Goal: Obtain resource: Download file/media

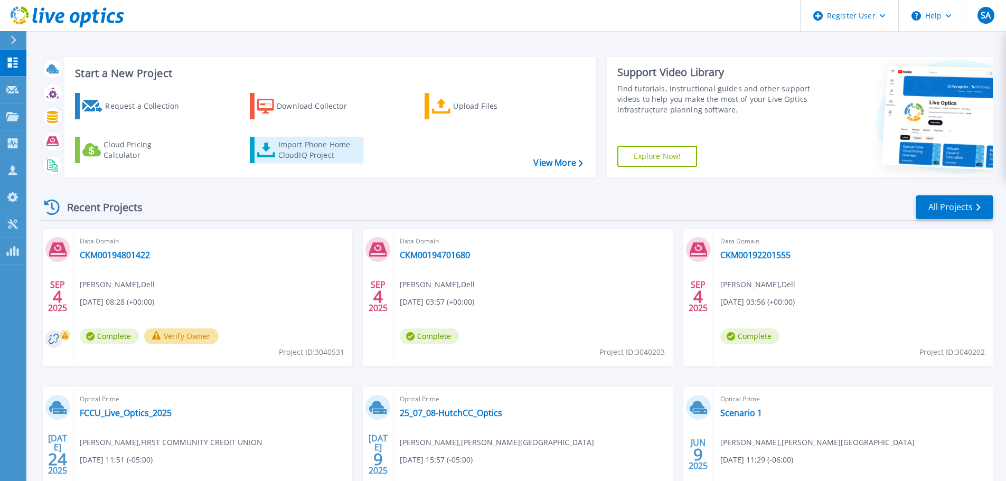
click at [311, 154] on div "Import Phone Home CloudIQ Project" at bounding box center [319, 149] width 82 height 21
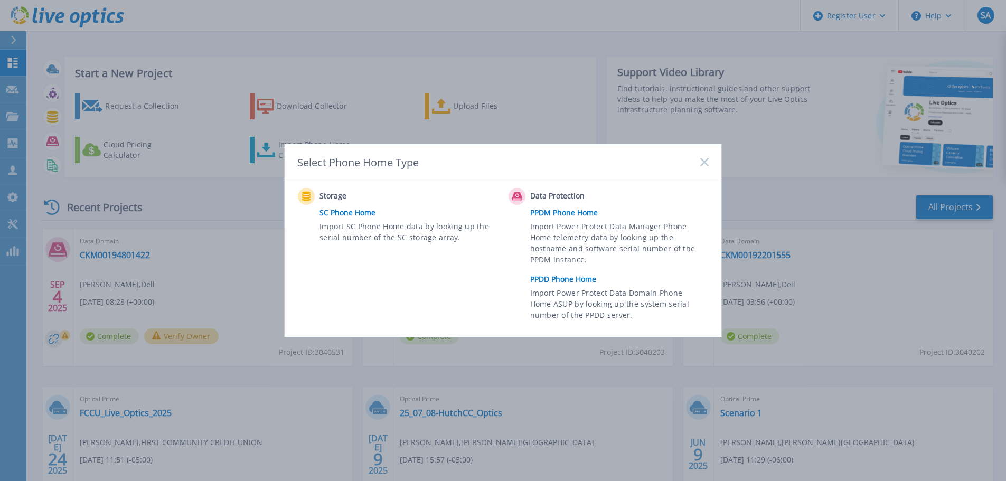
click at [566, 277] on link "PPDD Phone Home" at bounding box center [622, 280] width 184 height 16
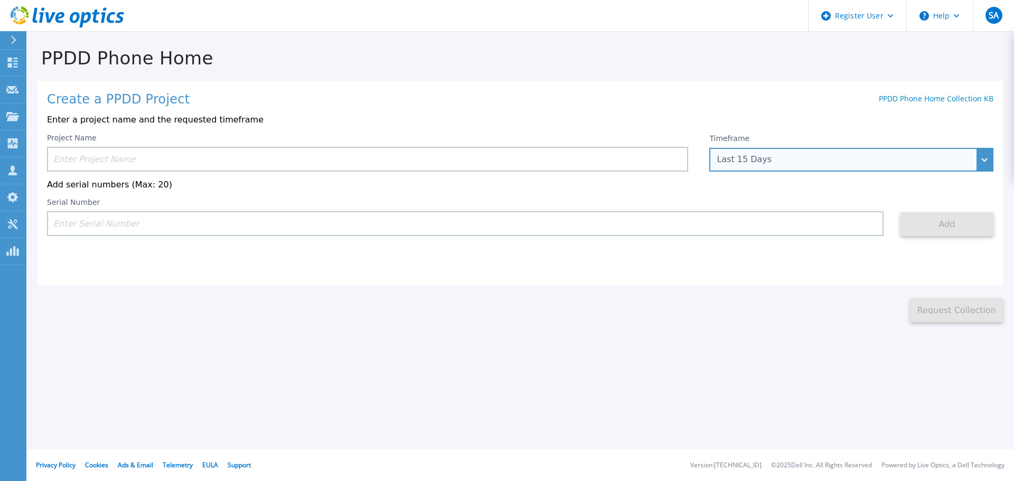
click at [893, 158] on div "Last 15 Days" at bounding box center [846, 160] width 258 height 10
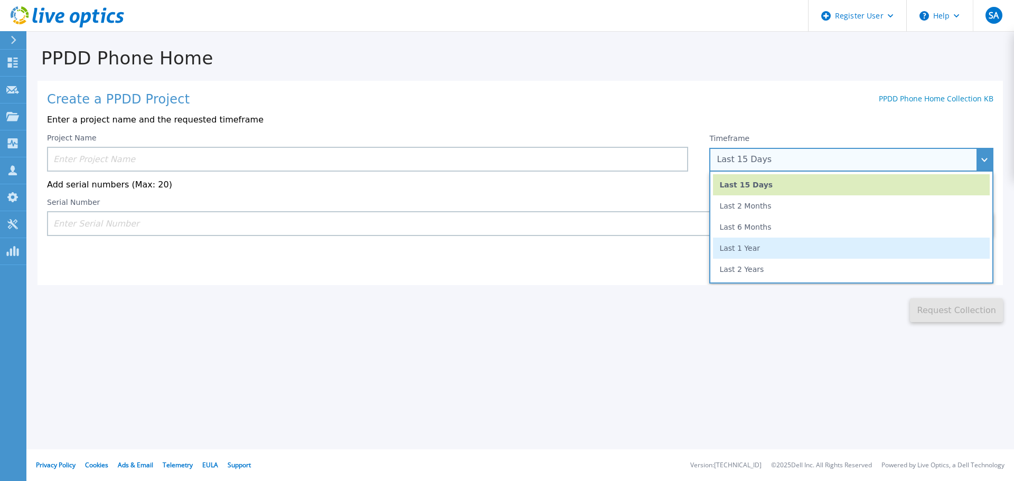
click at [849, 242] on li "Last 1 Year" at bounding box center [851, 248] width 277 height 21
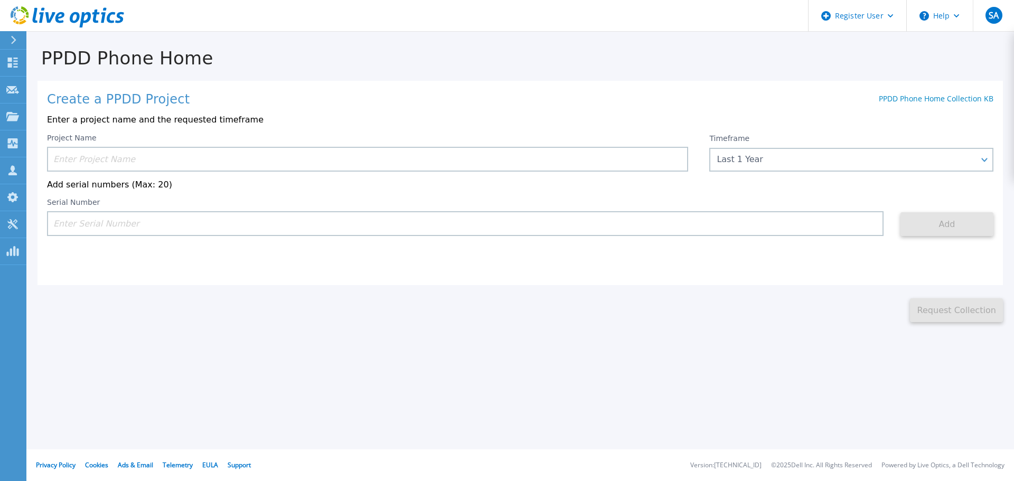
click at [347, 163] on input at bounding box center [367, 159] width 641 height 25
paste input "1) CKM00192900866"
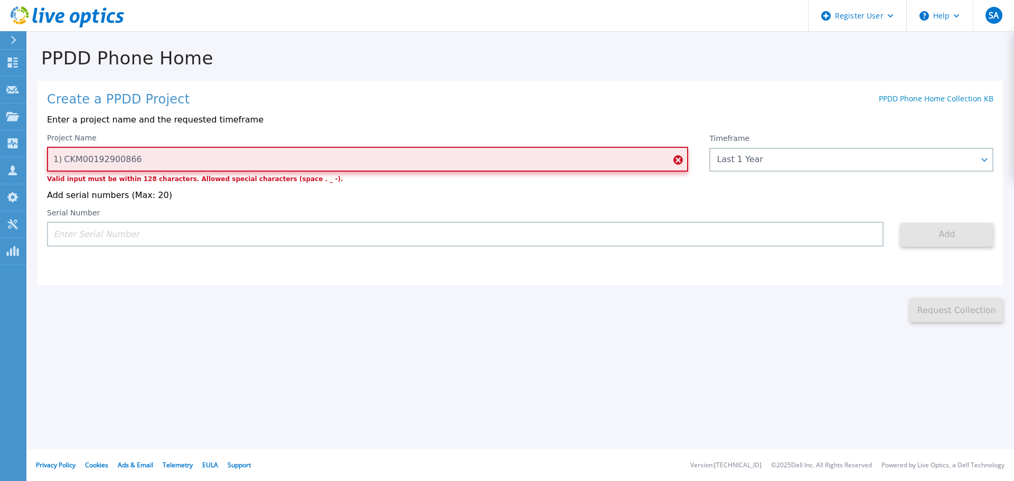
drag, startPoint x: 64, startPoint y: 166, endPoint x: 46, endPoint y: 163, distance: 18.2
click at [46, 163] on div "Create a PPDD Project PPDD Phone Home Collection KB Enter a project name and th…" at bounding box center [521, 183] width 966 height 204
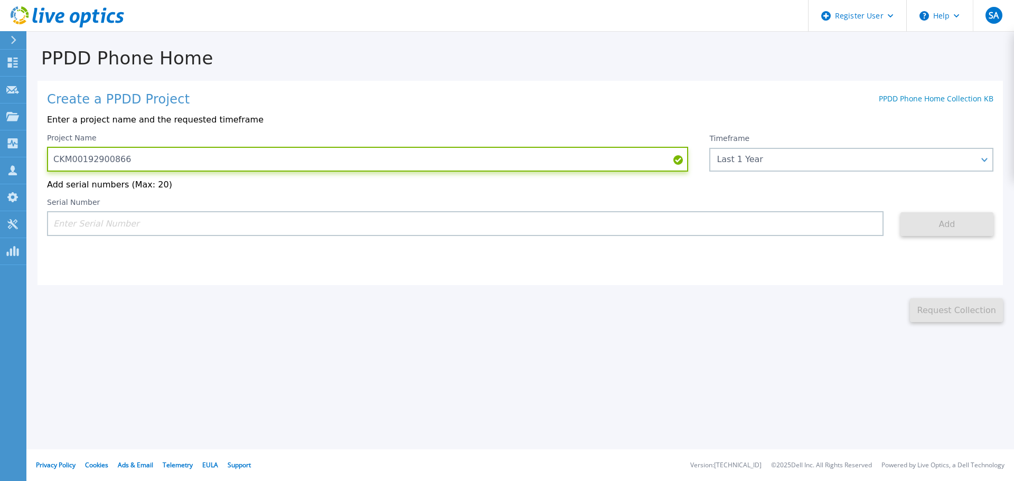
type input "CKM00192900866"
click at [123, 223] on input at bounding box center [465, 223] width 837 height 25
paste input "CKM00192900866"
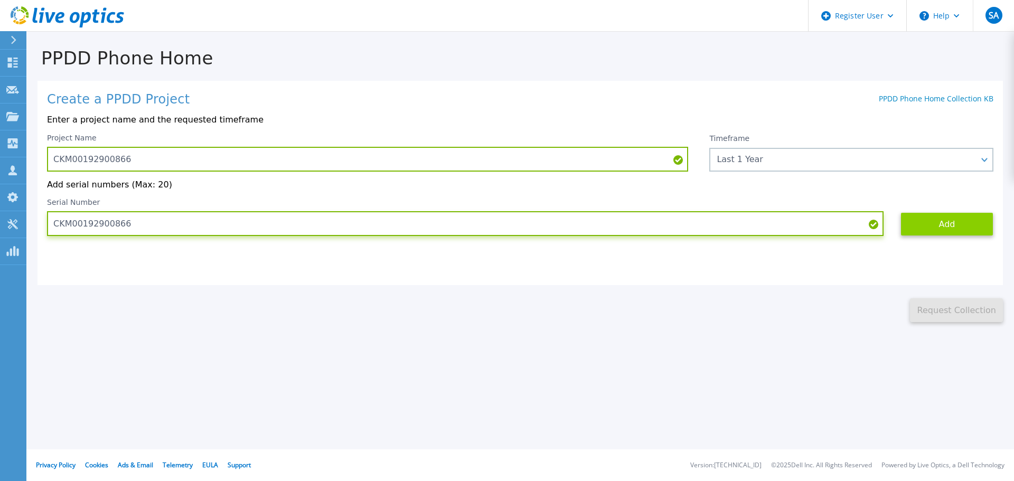
type input "CKM00192900866"
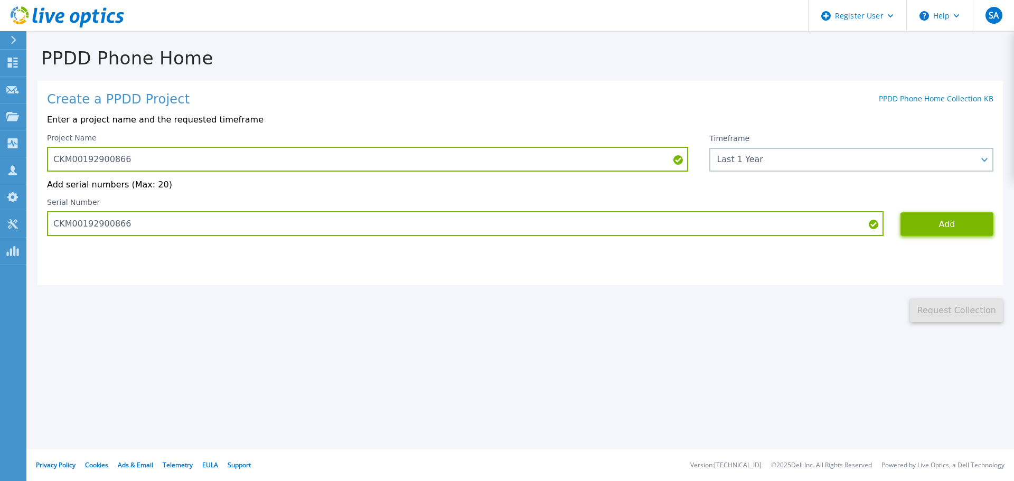
click at [946, 226] on button "Add" at bounding box center [947, 224] width 93 height 24
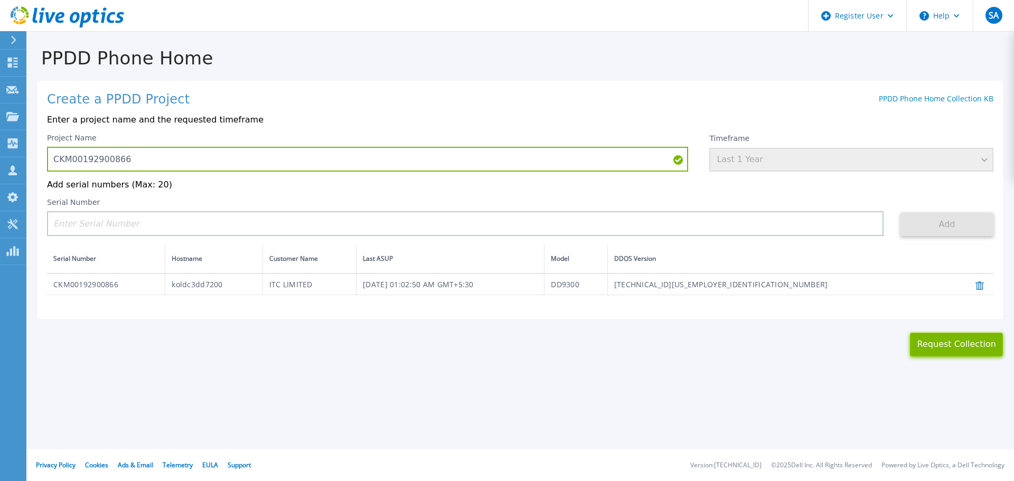
click at [942, 343] on button "Request Collection" at bounding box center [956, 345] width 93 height 24
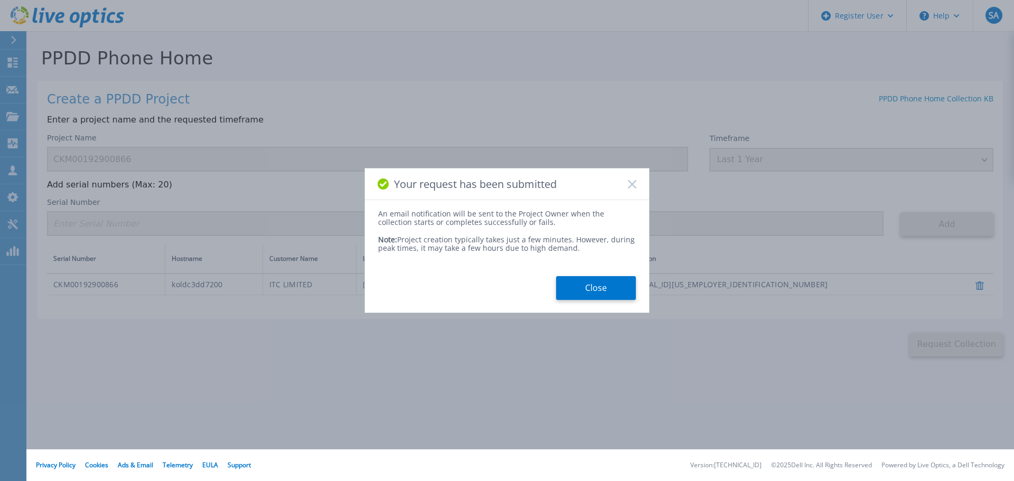
click at [615, 288] on button "Close" at bounding box center [596, 288] width 80 height 24
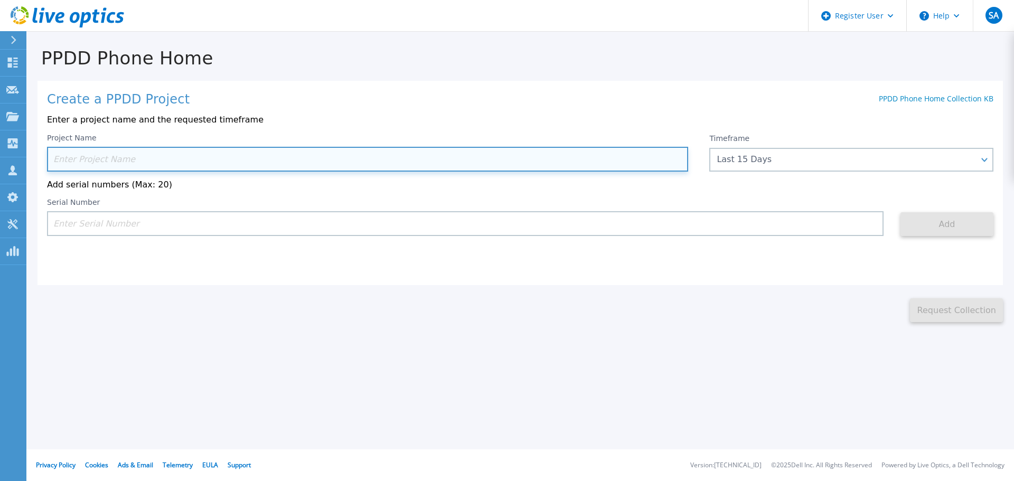
click at [223, 159] on input at bounding box center [367, 159] width 641 height 25
paste input "2) CKM00192201555"
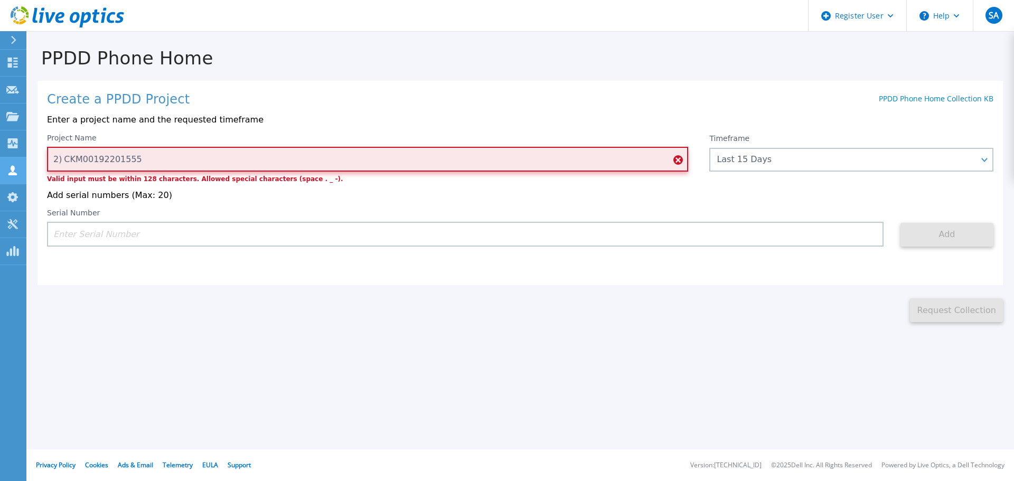
drag, startPoint x: 63, startPoint y: 161, endPoint x: 20, endPoint y: 169, distance: 44.1
click at [21, 169] on div "Dashboard Dashboard Request Capture Request Capture Projects Projects Search Pr…" at bounding box center [507, 240] width 1014 height 481
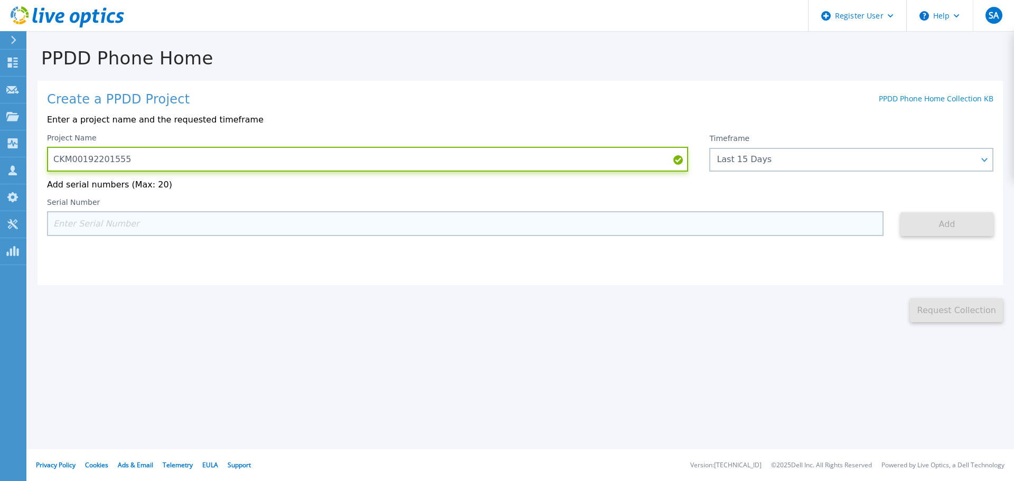
type input "CKM00192201555"
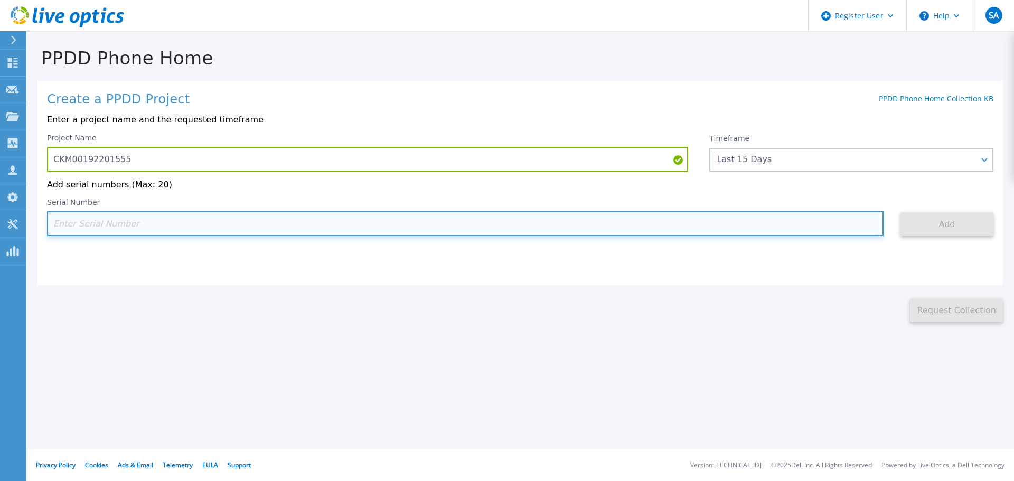
click at [171, 225] on input at bounding box center [465, 223] width 837 height 25
paste input "CKM00192201555"
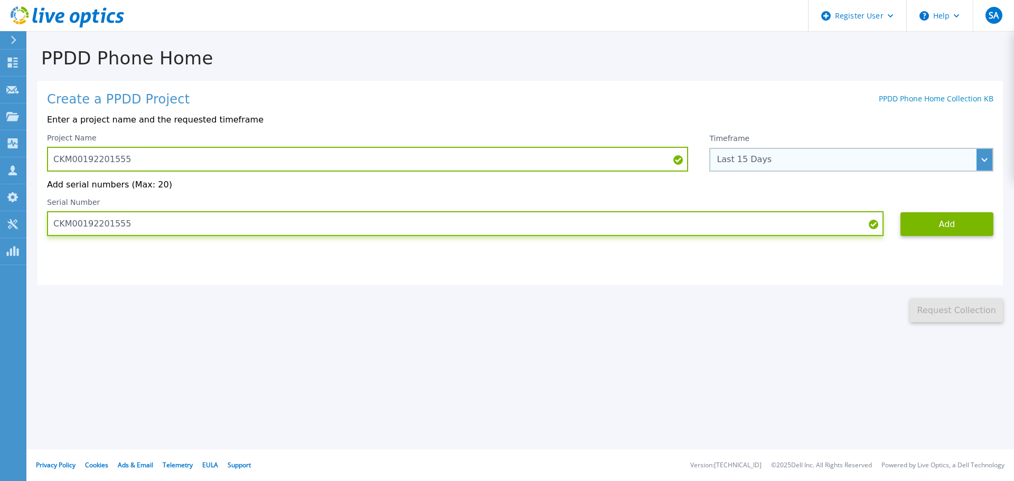
type input "CKM00192201555"
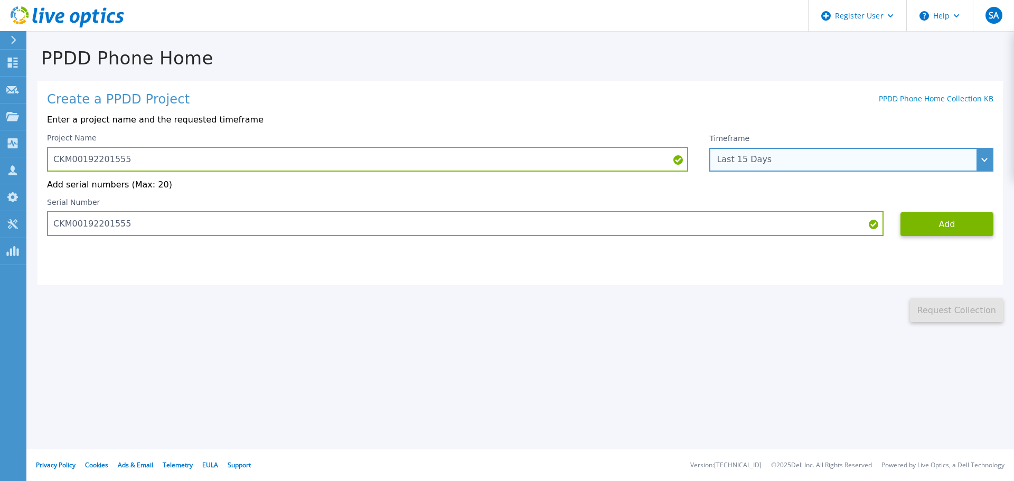
click at [870, 156] on div "Last 15 Days" at bounding box center [846, 160] width 258 height 10
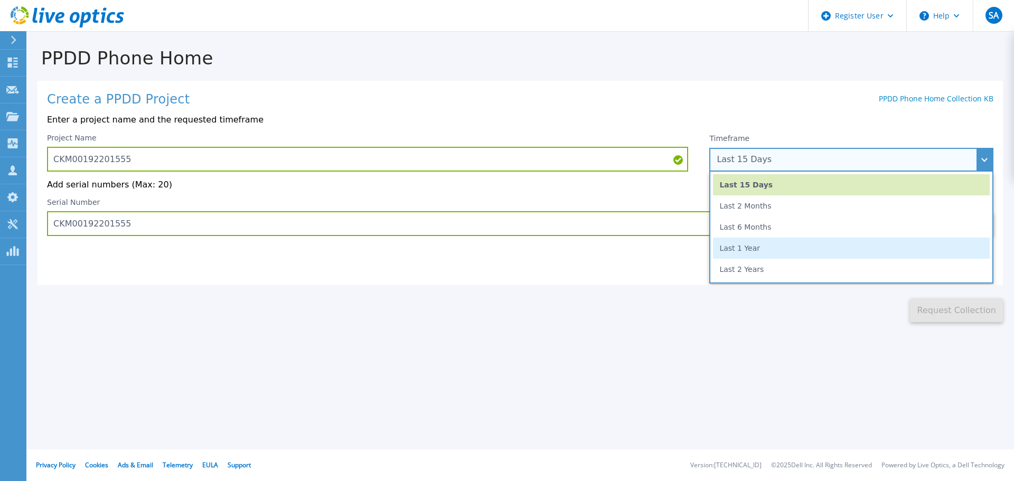
click at [833, 238] on li "Last 1 Year" at bounding box center [851, 248] width 277 height 21
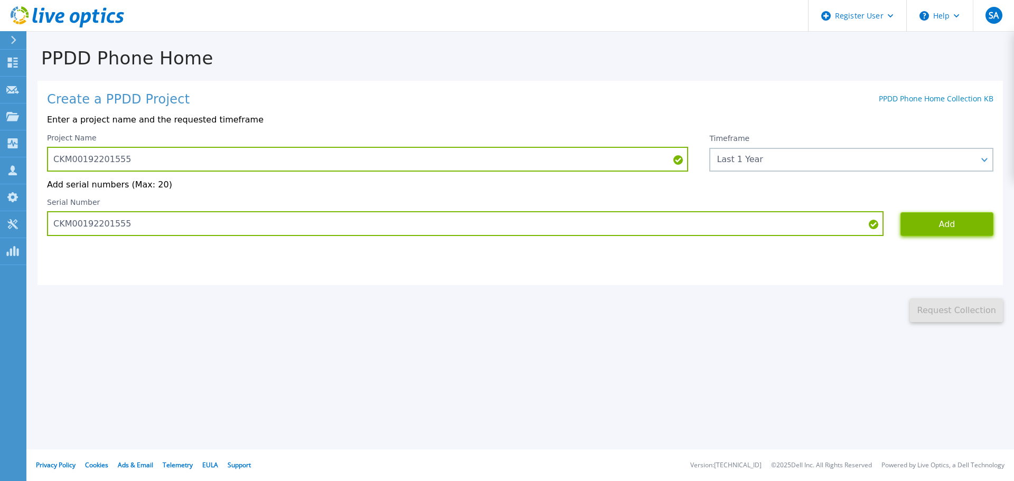
click at [947, 234] on button "Add" at bounding box center [947, 224] width 93 height 24
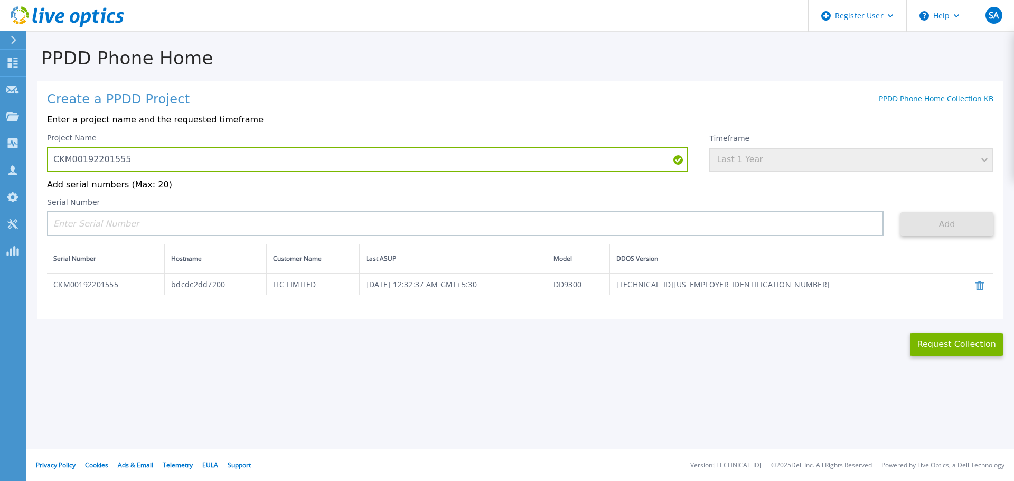
click at [935, 334] on div "This might take a few minutes please wait... Request Collection" at bounding box center [520, 338] width 988 height 38
click at [933, 346] on button "Request Collection" at bounding box center [956, 345] width 93 height 24
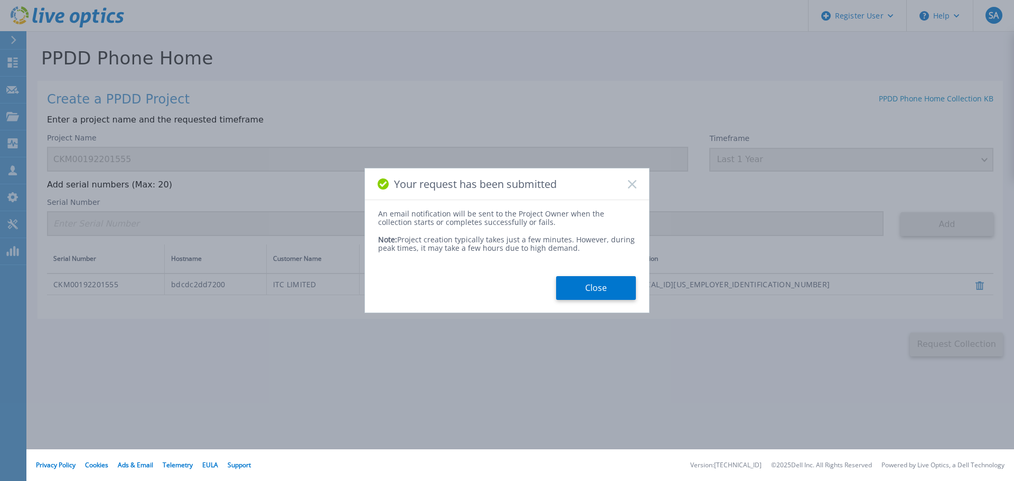
drag, startPoint x: 593, startPoint y: 292, endPoint x: 240, endPoint y: 193, distance: 367.0
click at [593, 292] on button "Close" at bounding box center [596, 288] width 80 height 24
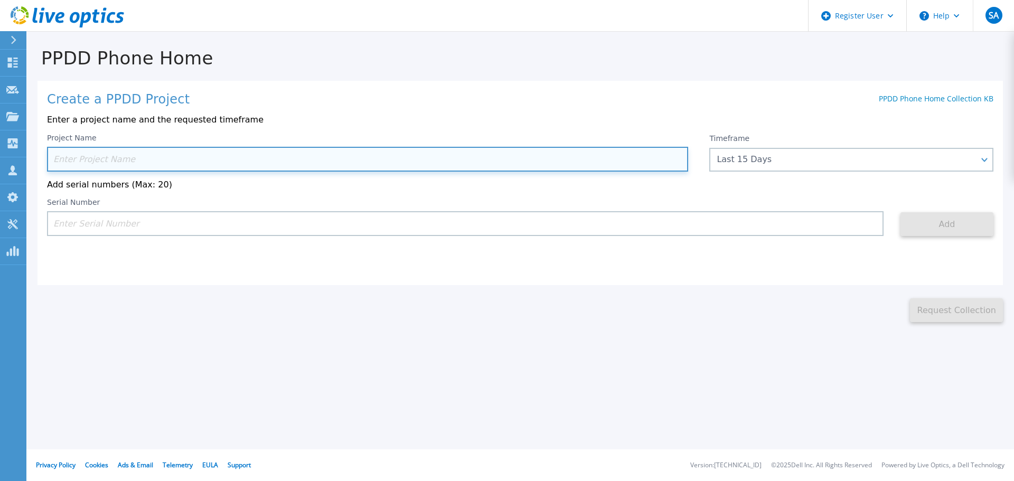
click at [153, 163] on input at bounding box center [367, 159] width 641 height 25
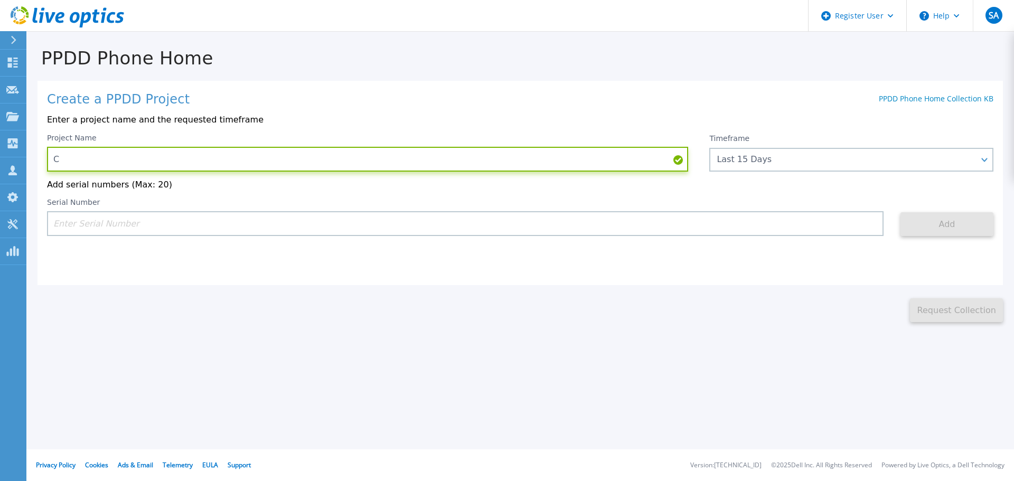
paste input "KM00194801422"
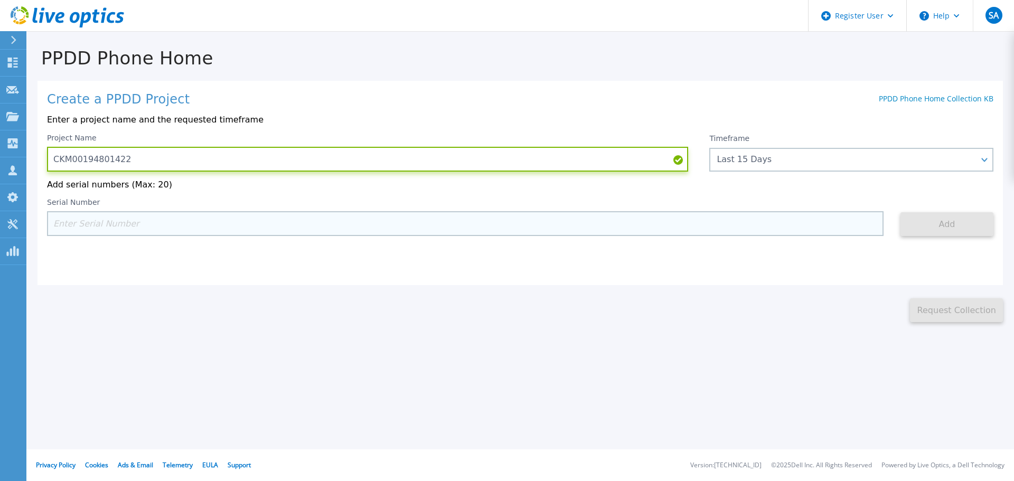
type input "CKM00194801422"
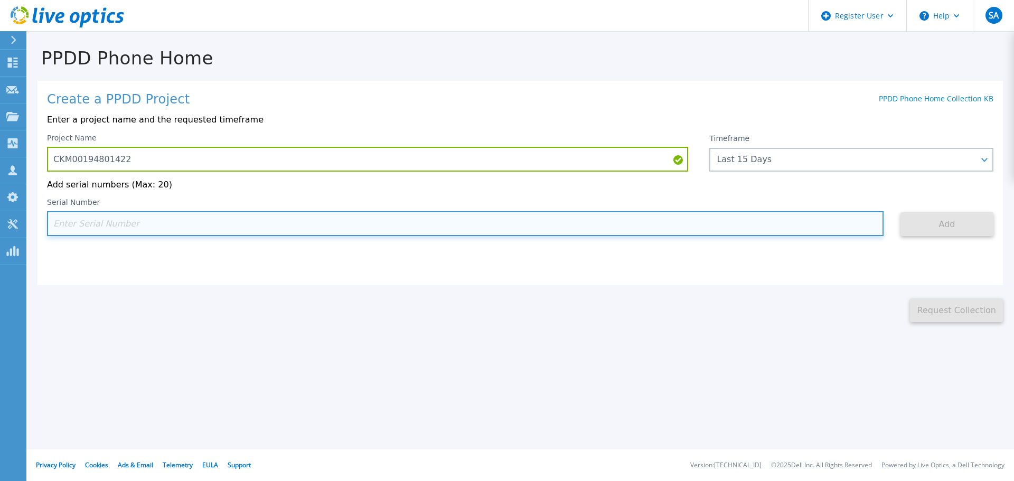
click at [139, 222] on input at bounding box center [465, 223] width 837 height 25
paste input "CKM00194801422"
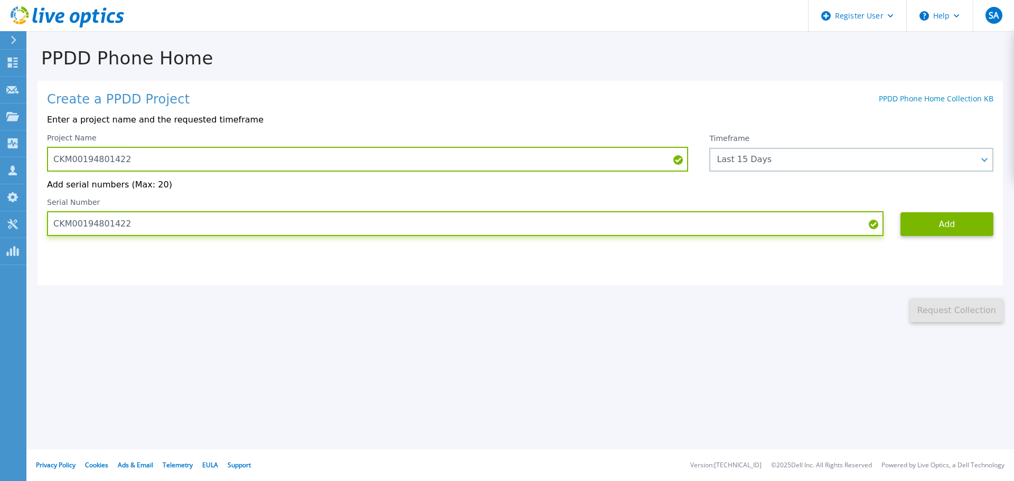
type input "CKM00194801422"
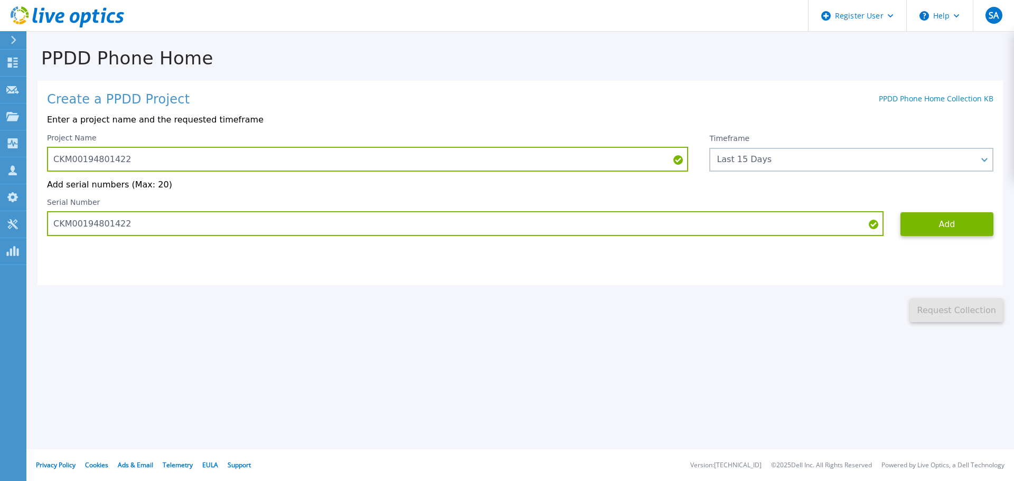
click at [847, 173] on div "Project Name CKM00194801422 Timeframe Last 15 Days Last 15 Days Last 2 Months L…" at bounding box center [520, 185] width 947 height 103
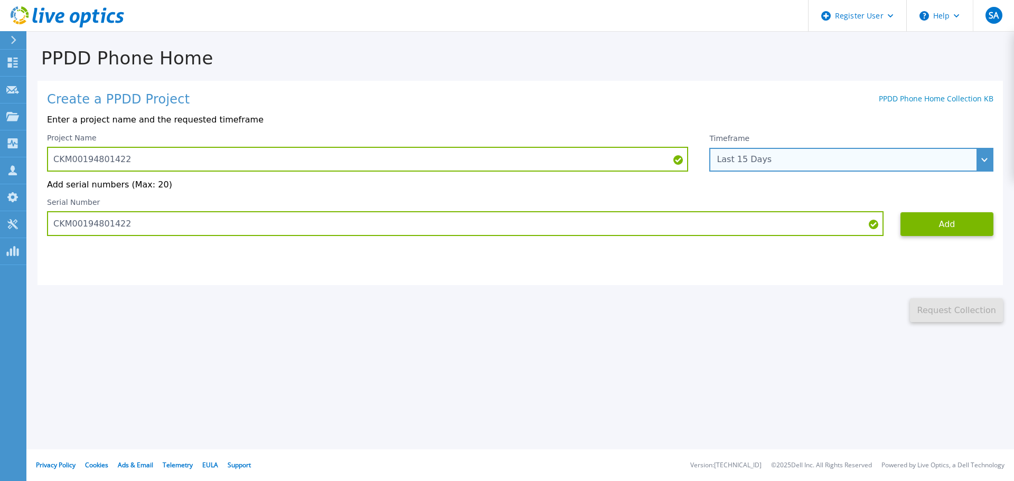
click at [846, 169] on div "Last 15 Days" at bounding box center [852, 160] width 284 height 24
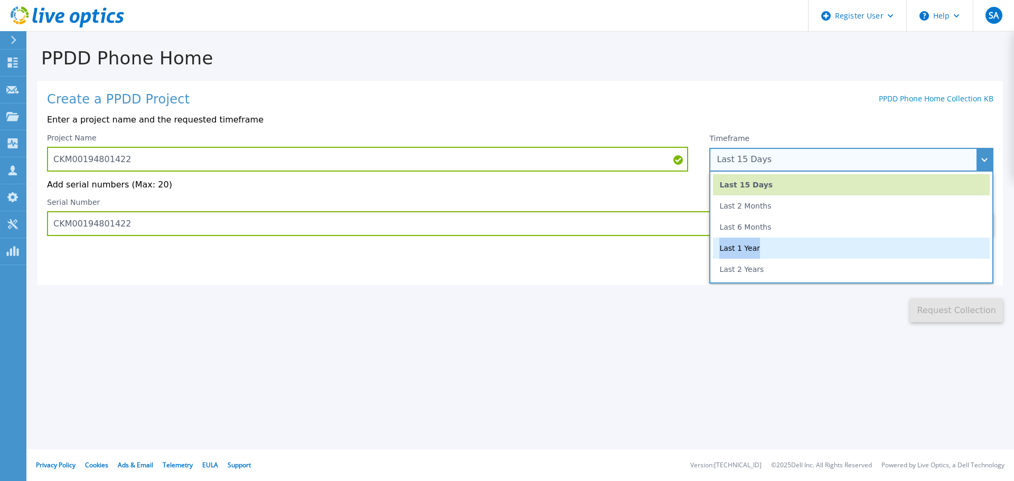
drag, startPoint x: 829, startPoint y: 233, endPoint x: 824, endPoint y: 244, distance: 11.8
click at [824, 244] on ul "Last 15 Days Last 2 Months Last 6 Months Last 1 Year Last 2 Years" at bounding box center [852, 228] width 284 height 112
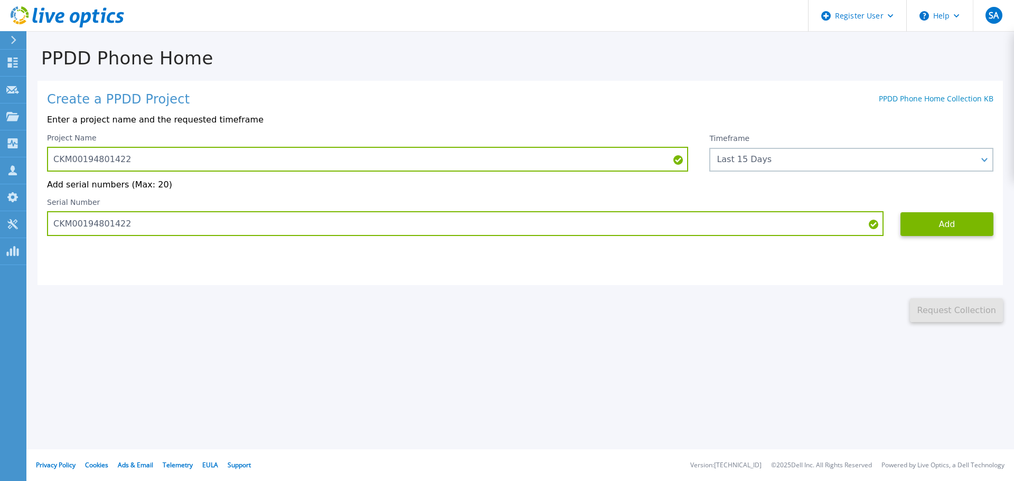
click at [824, 244] on div "Create a PPDD Project PPDD Phone Home Collection KB Enter a project name and th…" at bounding box center [521, 183] width 966 height 204
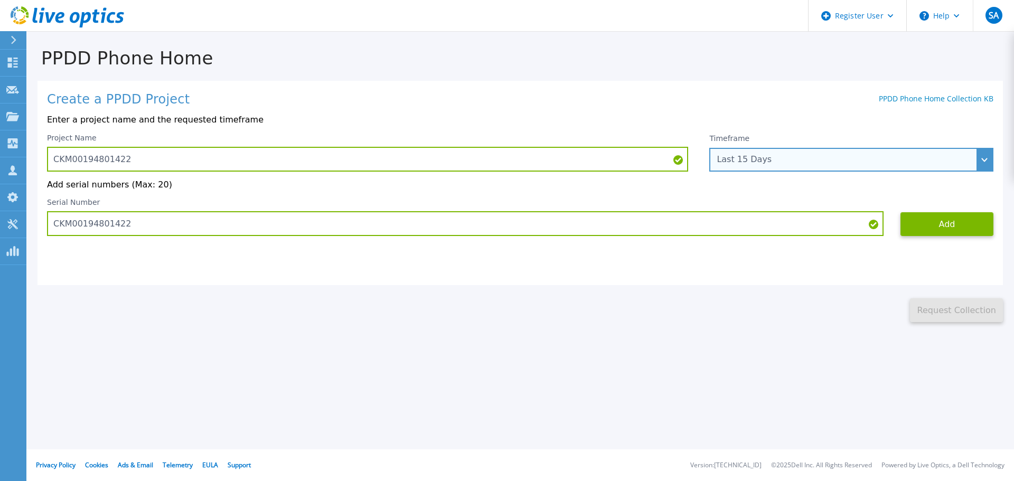
click at [801, 154] on div "Last 15 Days" at bounding box center [852, 160] width 284 height 24
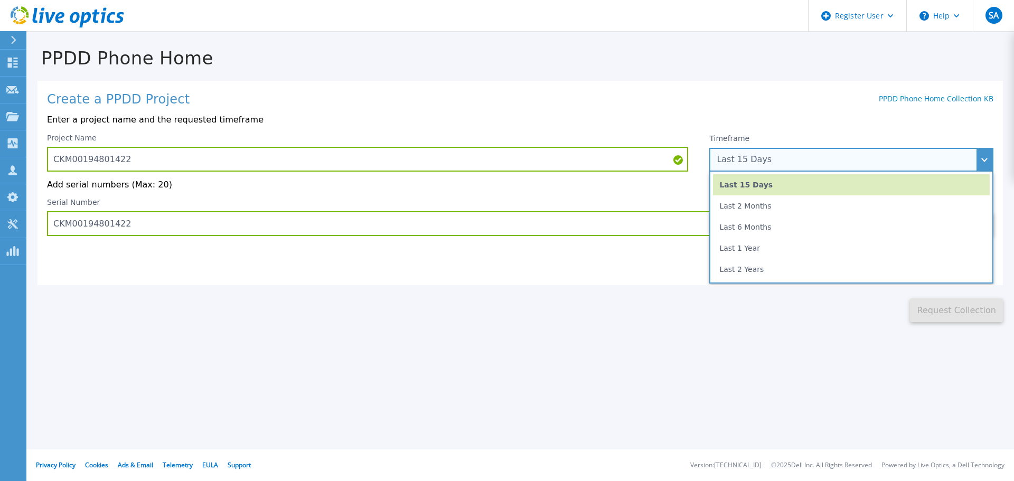
click at [794, 247] on li "Last 1 Year" at bounding box center [851, 248] width 277 height 21
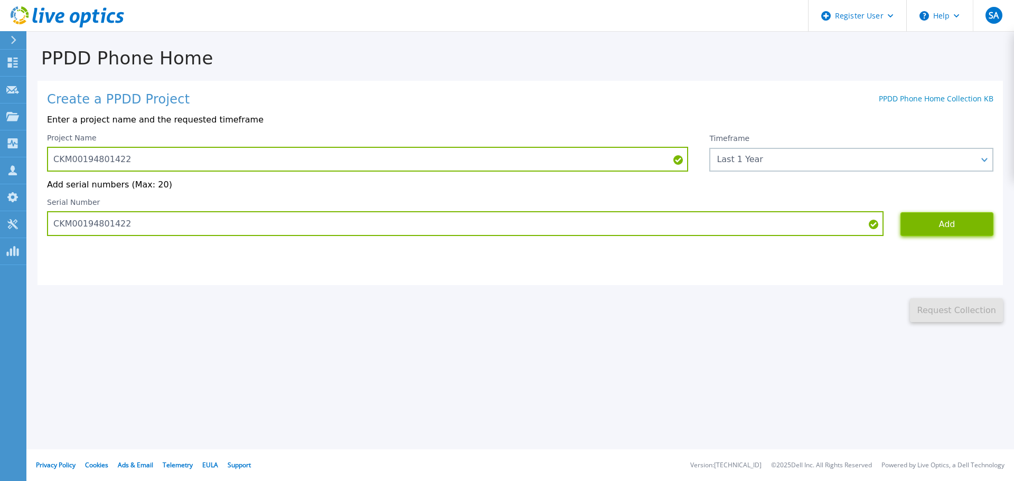
click at [935, 223] on button "Add" at bounding box center [947, 224] width 93 height 24
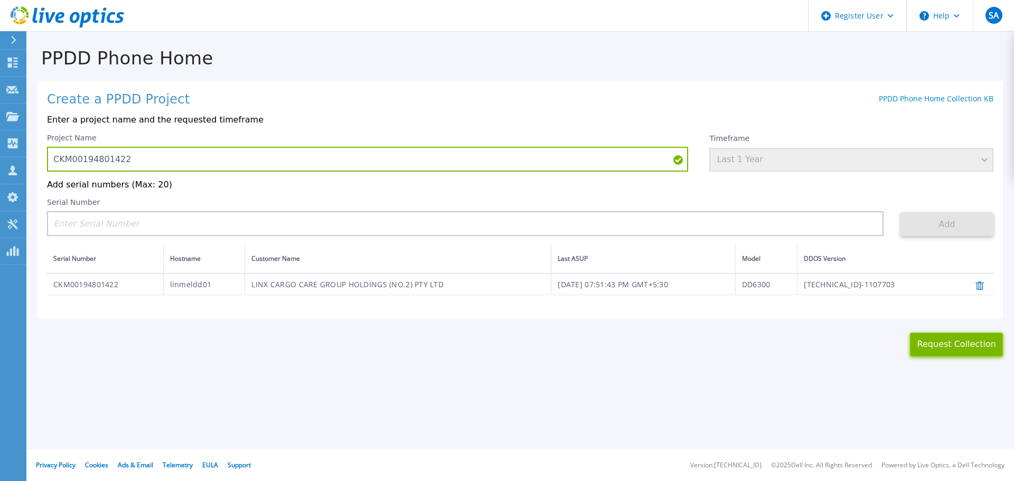
click at [934, 348] on button "Request Collection" at bounding box center [956, 345] width 93 height 24
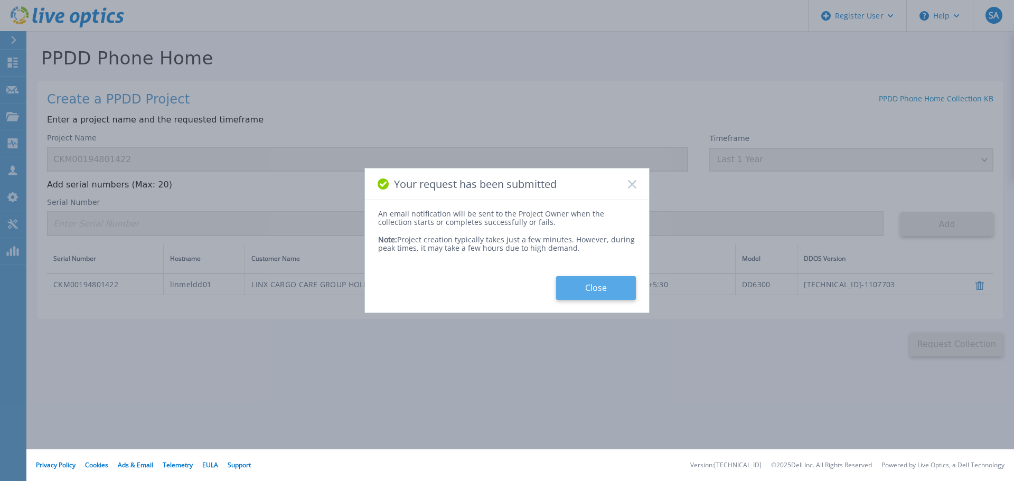
click at [576, 299] on button "Close" at bounding box center [596, 288] width 80 height 24
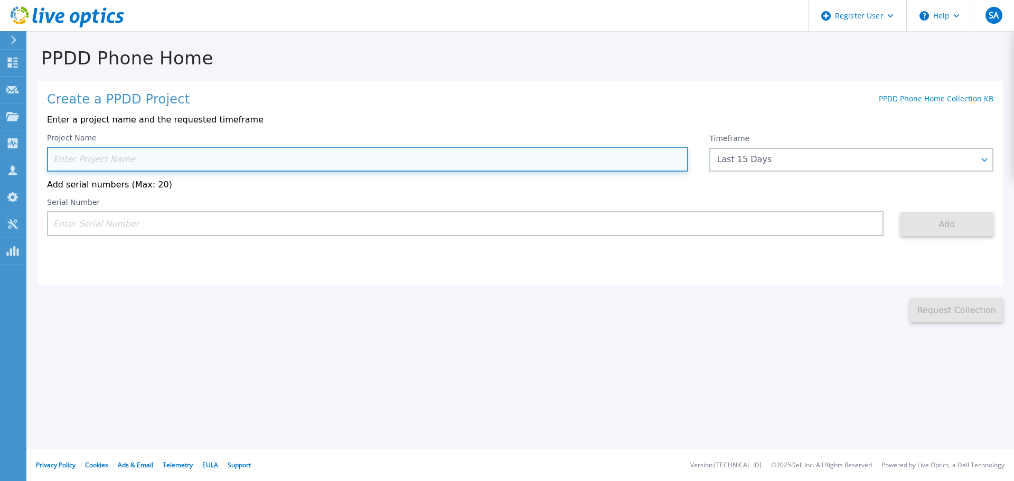
click at [208, 159] on input at bounding box center [367, 159] width 641 height 25
paste input "4) CKM00194701680"
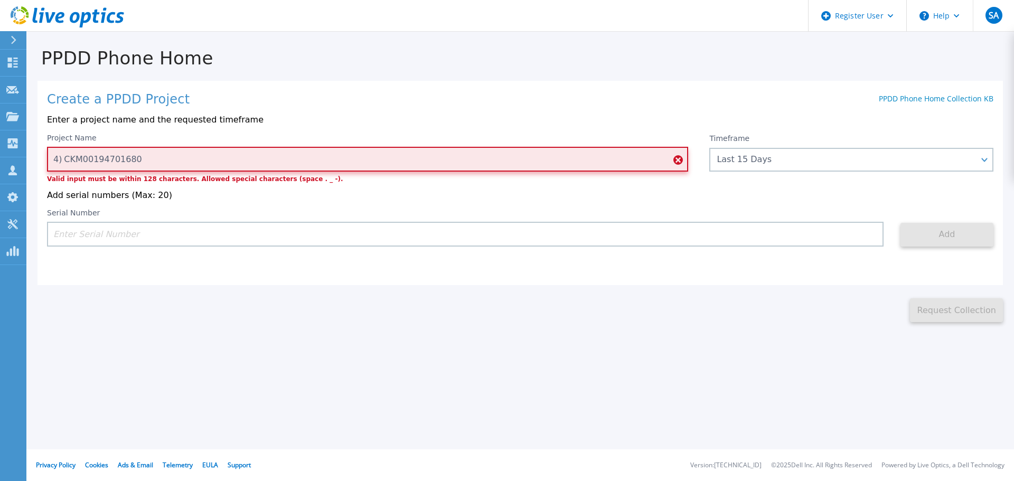
drag, startPoint x: 64, startPoint y: 161, endPoint x: 36, endPoint y: 166, distance: 28.1
click at [40, 166] on div "Create a PPDD Project PPDD Phone Home Collection KB Enter a project name and th…" at bounding box center [521, 183] width 966 height 204
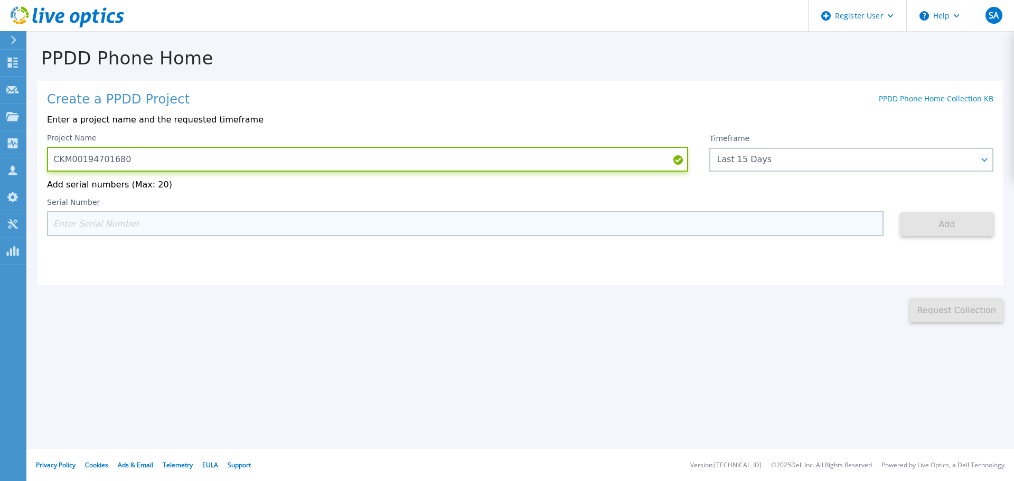
type input "CKM00194701680"
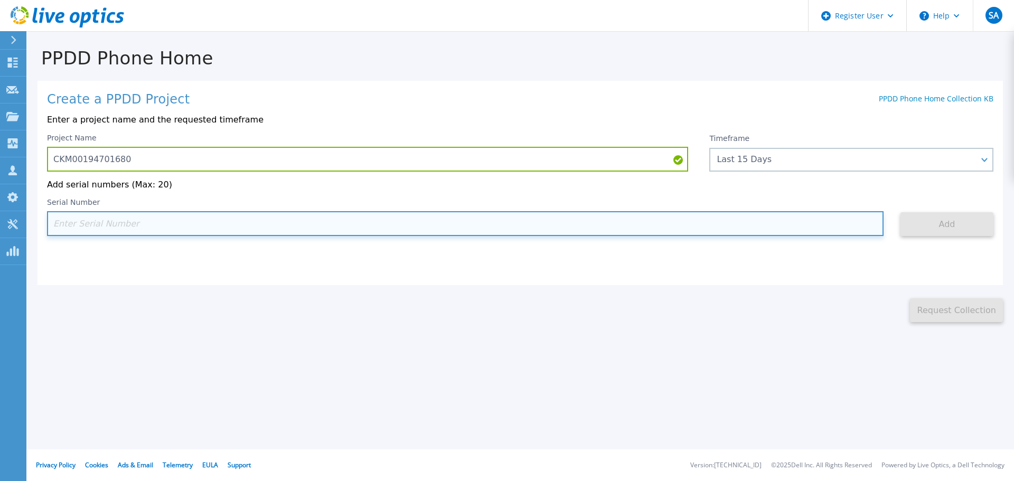
click at [192, 227] on input at bounding box center [465, 223] width 837 height 25
paste input "CKM00194701680"
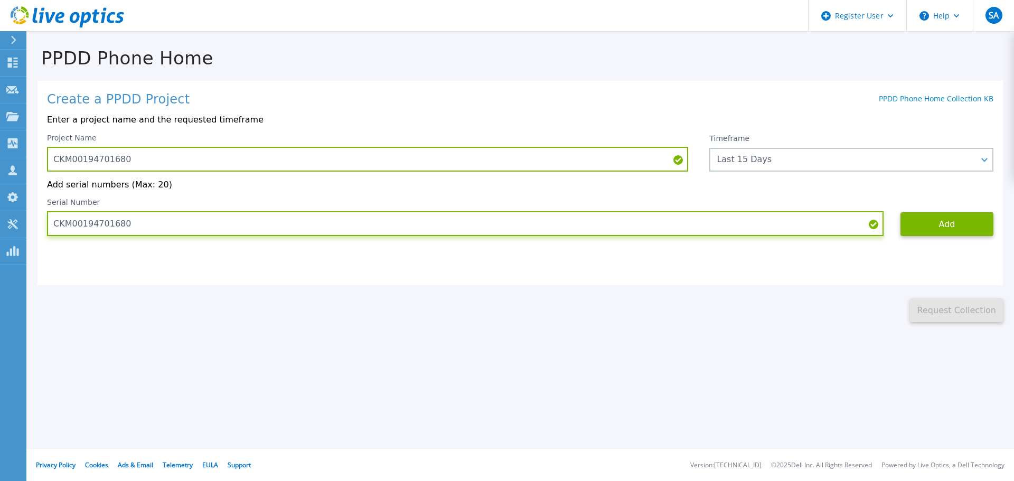
type input "CKM00194701680"
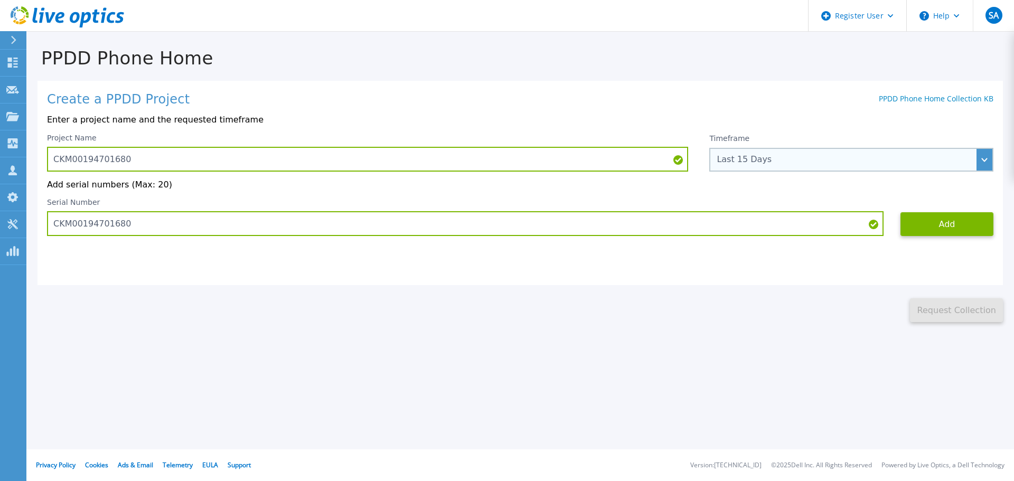
drag, startPoint x: 791, startPoint y: 146, endPoint x: 788, endPoint y: 151, distance: 5.7
click at [793, 145] on div "Timeframe Last 15 Days Last 15 Days Last 2 Months Last 6 Months Last 1 Year Las…" at bounding box center [852, 153] width 284 height 38
click at [784, 159] on div "Last 15 Days" at bounding box center [846, 160] width 258 height 10
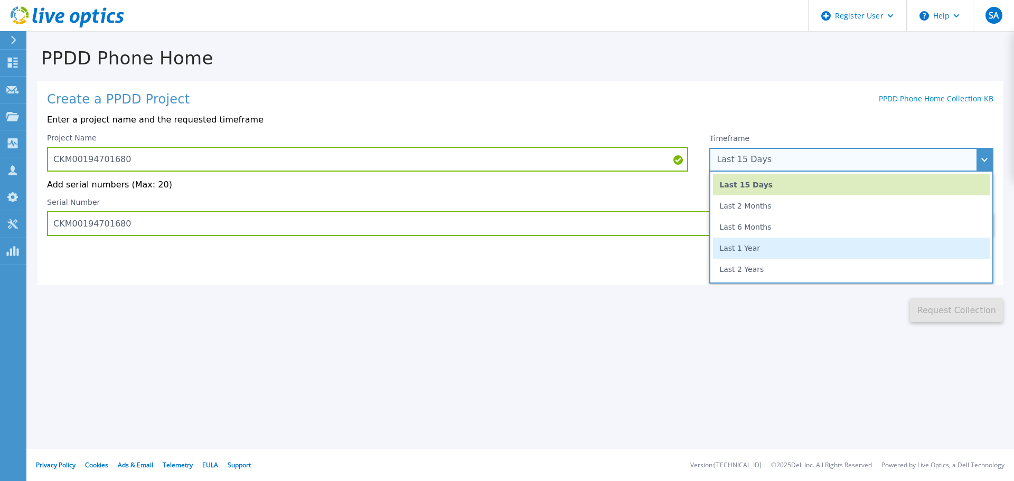
click at [789, 252] on li "Last 1 Year" at bounding box center [851, 248] width 277 height 21
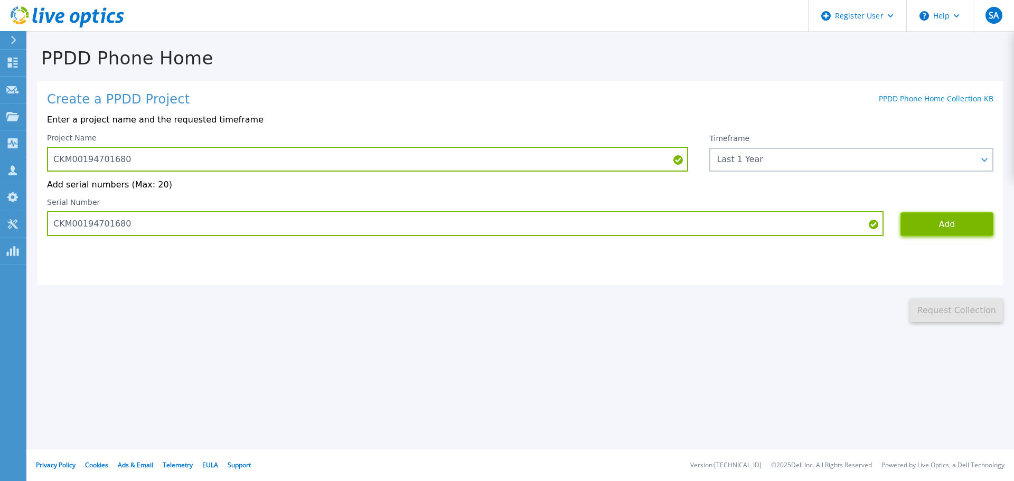
click at [939, 228] on button "Add" at bounding box center [947, 224] width 93 height 24
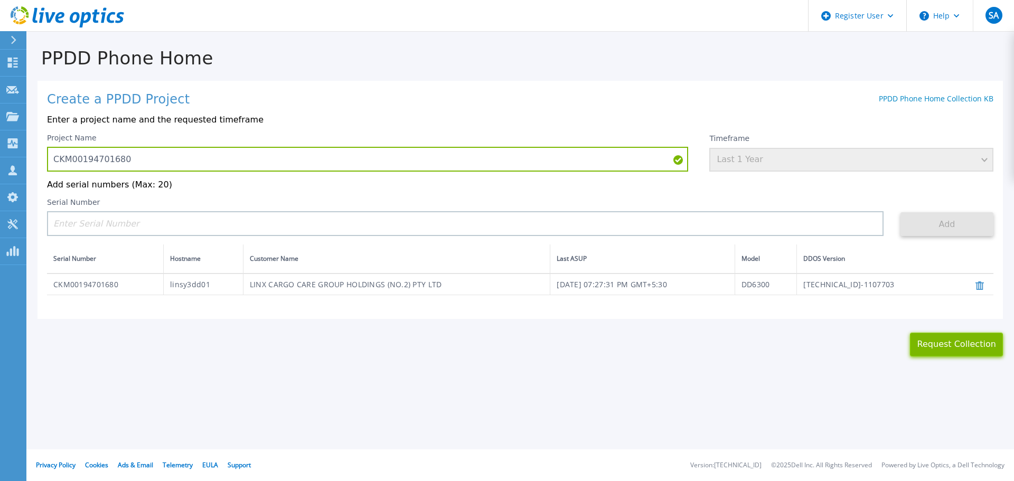
click at [971, 345] on button "Request Collection" at bounding box center [956, 345] width 93 height 24
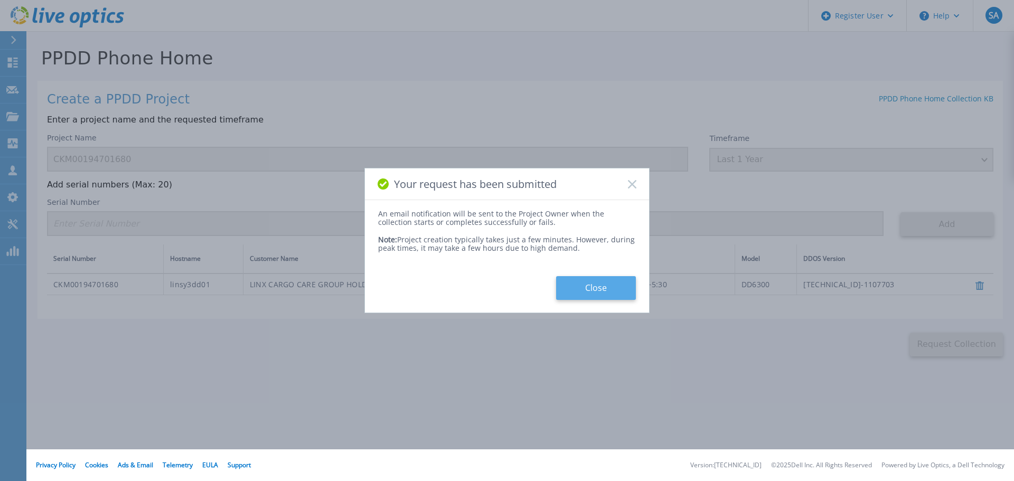
click at [610, 285] on button "Close" at bounding box center [596, 288] width 80 height 24
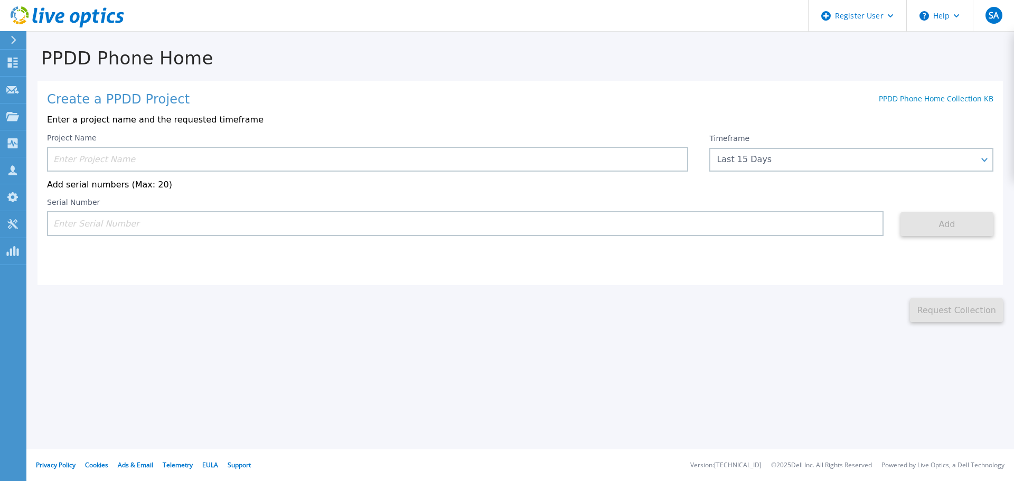
click at [730, 399] on div "PPDD Phone Home Create a PPDD Project PPDD Phone Home Collection KB Enter a pro…" at bounding box center [507, 240] width 1014 height 481
click at [12, 50] on link "Dashboard Dashboard" at bounding box center [13, 63] width 26 height 27
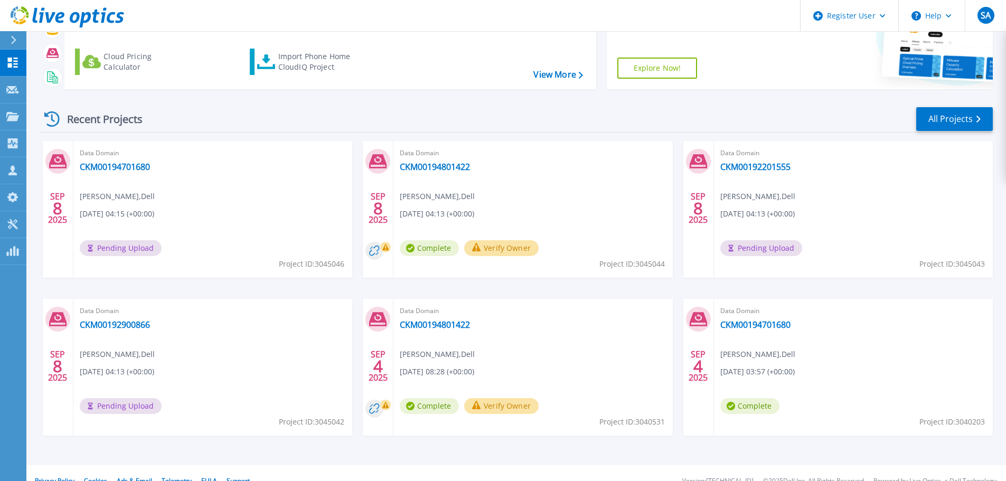
scroll to position [90, 0]
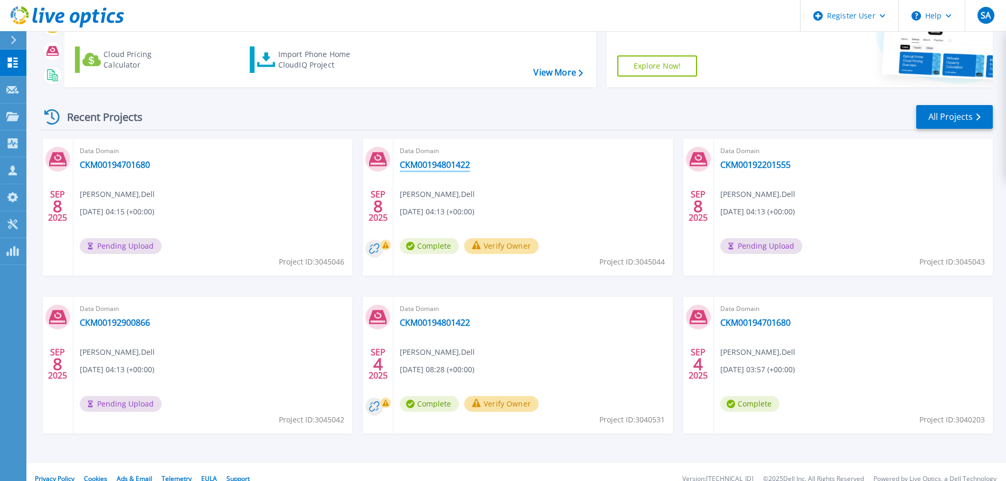
click at [465, 167] on link "CKM00194801422" at bounding box center [435, 165] width 70 height 11
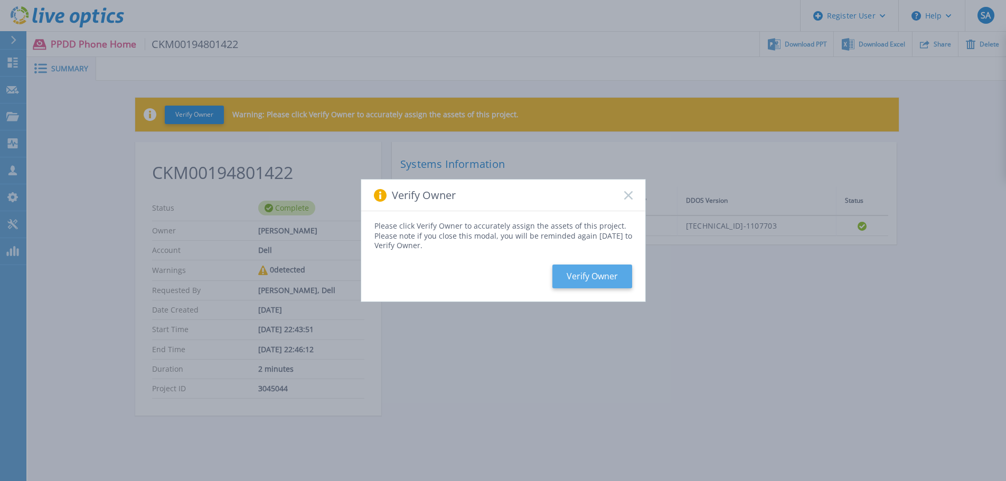
click at [592, 272] on button "Verify Owner" at bounding box center [593, 277] width 80 height 24
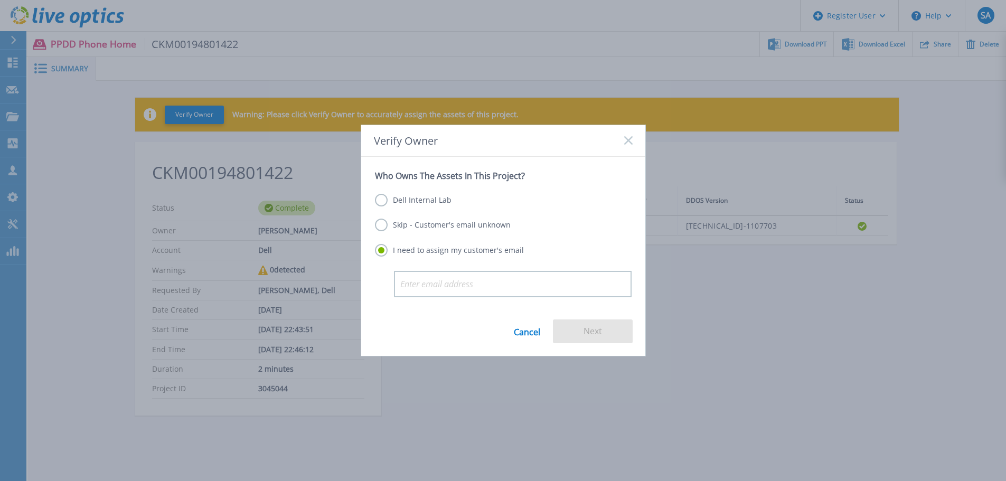
click at [437, 200] on label "Dell Internal Lab" at bounding box center [413, 200] width 77 height 13
click at [0, 0] on input "Dell Internal Lab" at bounding box center [0, 0] width 0 height 0
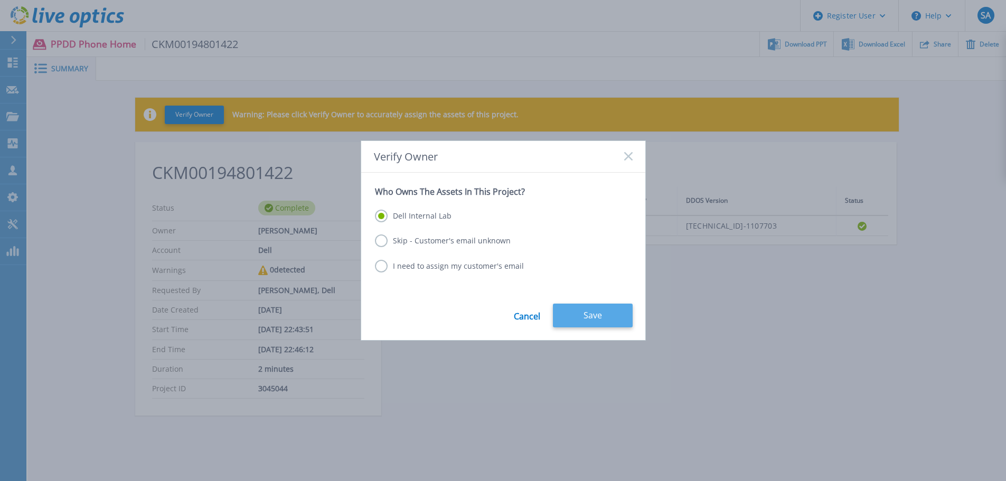
click at [615, 326] on button "Save" at bounding box center [593, 316] width 80 height 24
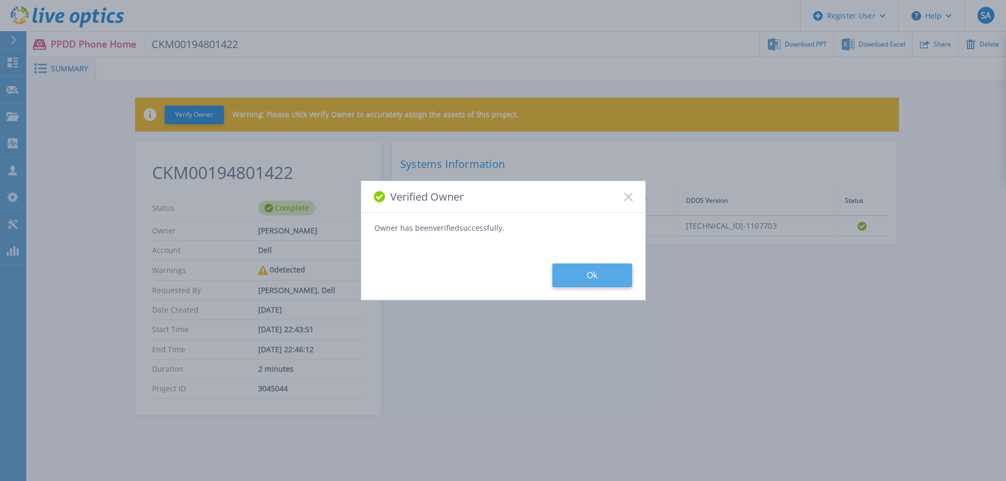
click at [608, 284] on button "Ok" at bounding box center [593, 276] width 80 height 24
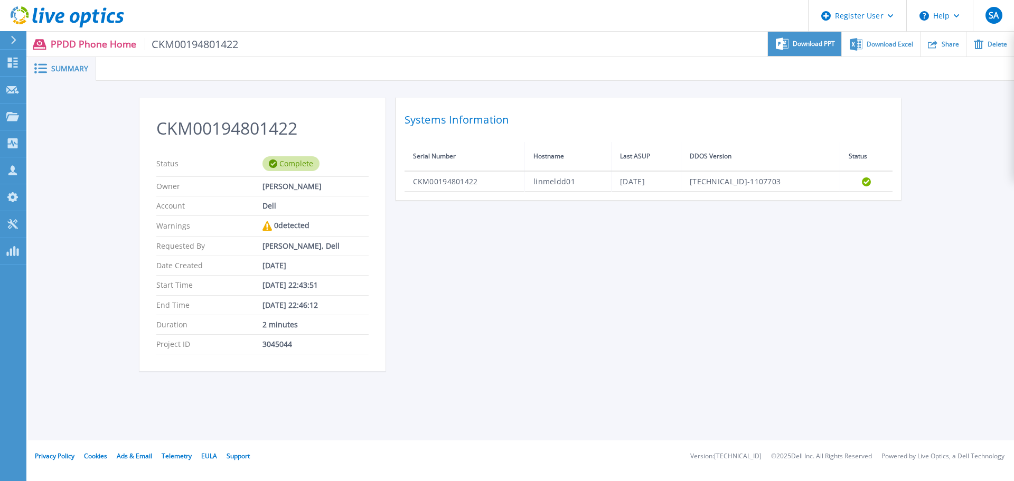
click at [775, 50] on div "Download PPT" at bounding box center [804, 44] width 73 height 25
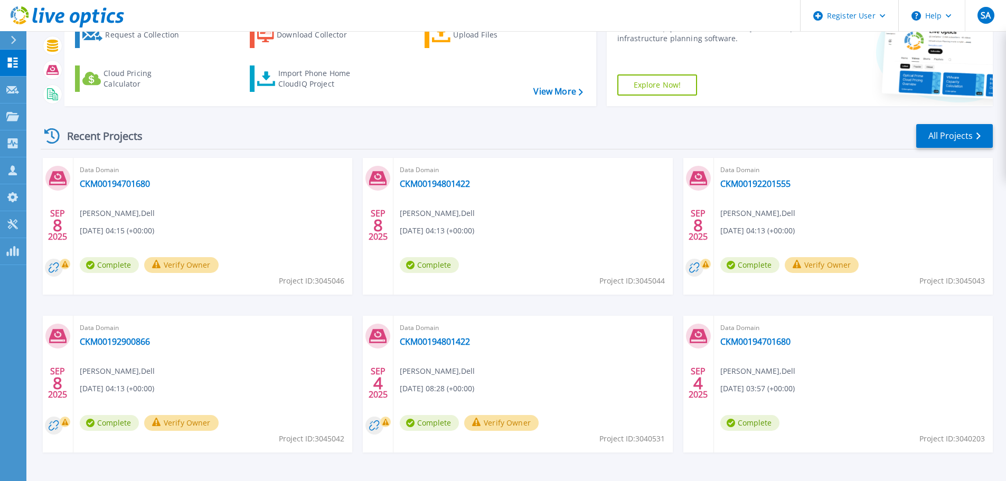
scroll to position [104, 0]
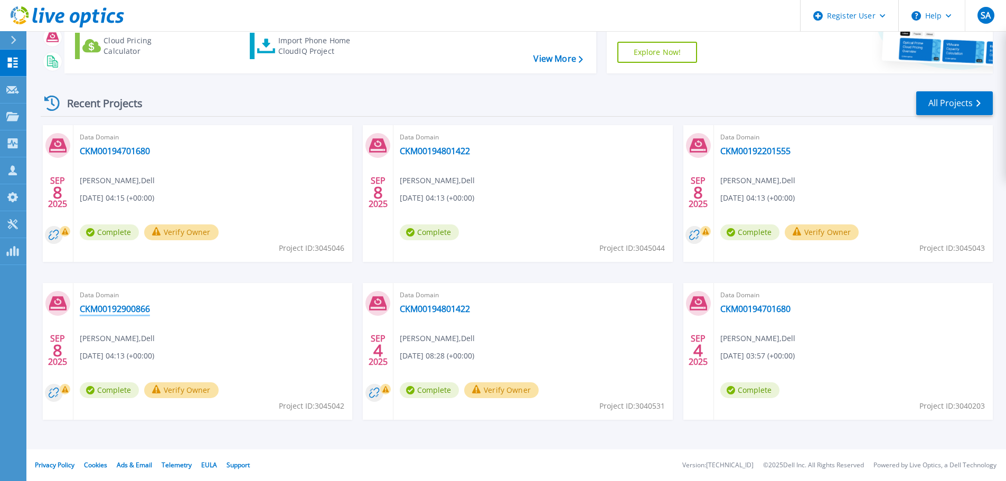
click at [117, 310] on link "CKM00192900866" at bounding box center [115, 309] width 70 height 11
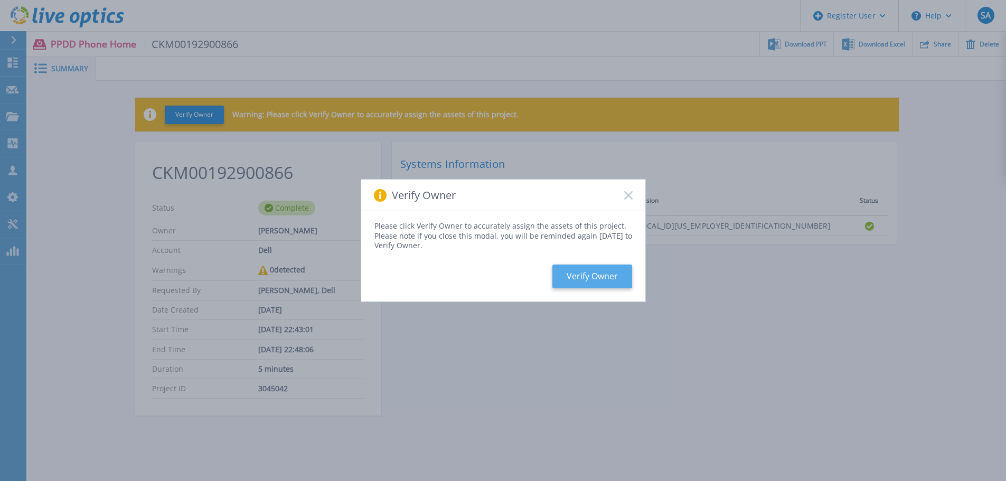
click at [614, 278] on button "Verify Owner" at bounding box center [593, 277] width 80 height 24
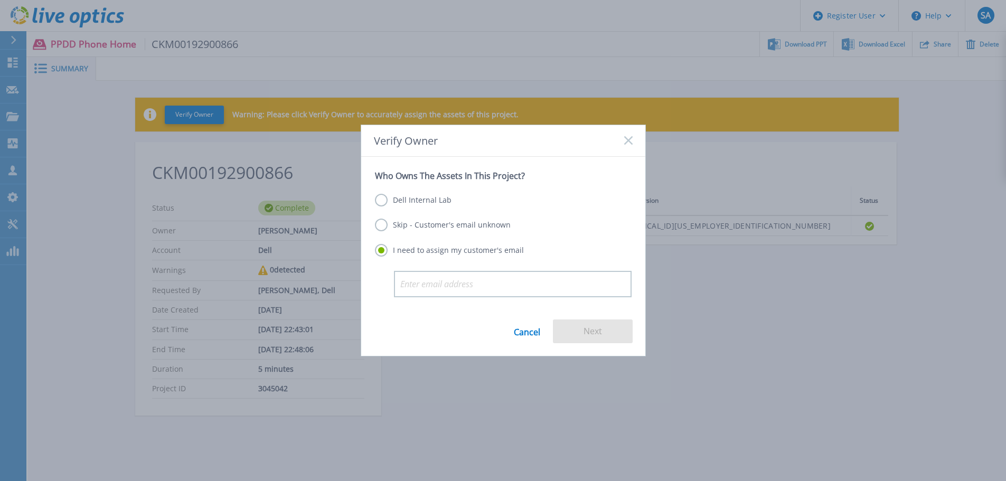
click at [385, 190] on div "Dell Internal Lab Skip - Customer's email unknown I need to assign my customer'…" at bounding box center [503, 226] width 257 height 90
click at [390, 200] on label "Dell Internal Lab" at bounding box center [413, 200] width 77 height 13
click at [0, 0] on input "Dell Internal Lab" at bounding box center [0, 0] width 0 height 0
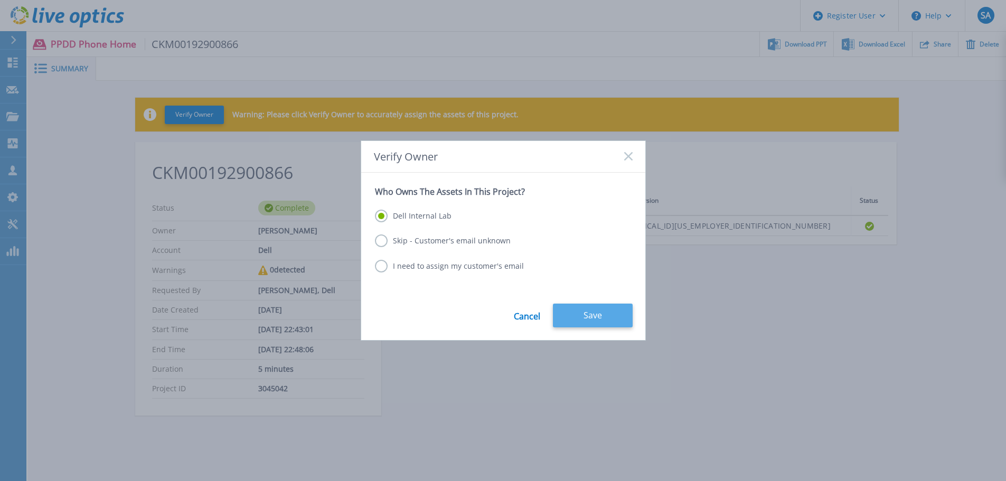
click at [590, 312] on button "Save" at bounding box center [593, 316] width 80 height 24
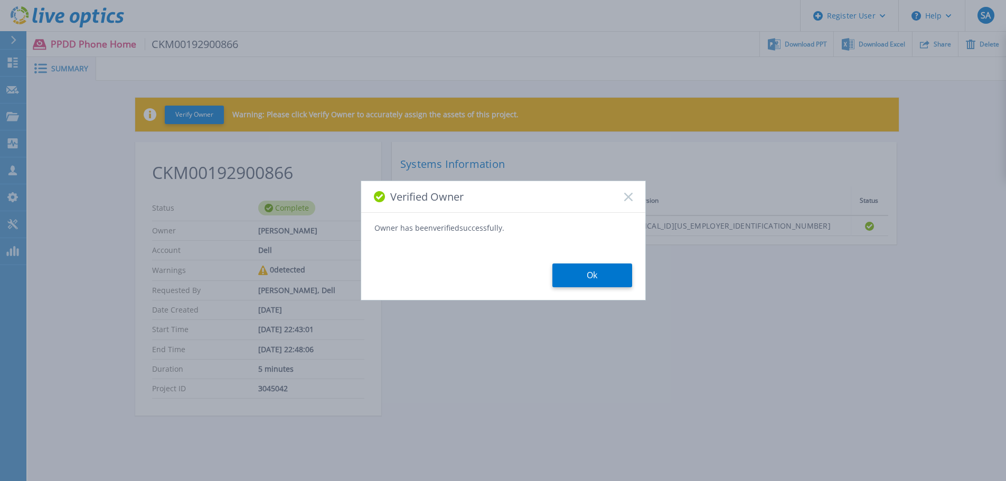
click at [815, 49] on div "Verified Owner Owner has been verified successfully. Ok" at bounding box center [503, 240] width 1006 height 481
click at [568, 295] on div "Verified Owner Owner has been verified successfully. Ok" at bounding box center [503, 241] width 285 height 120
click at [579, 286] on button "Ok" at bounding box center [593, 276] width 80 height 24
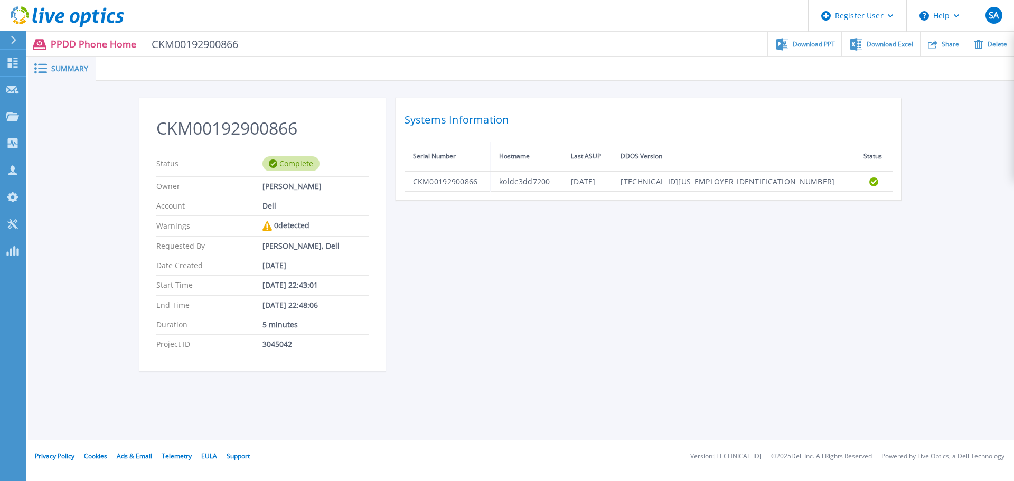
click at [795, 44] on span "Download PPT" at bounding box center [814, 44] width 42 height 6
